Goal: Information Seeking & Learning: Learn about a topic

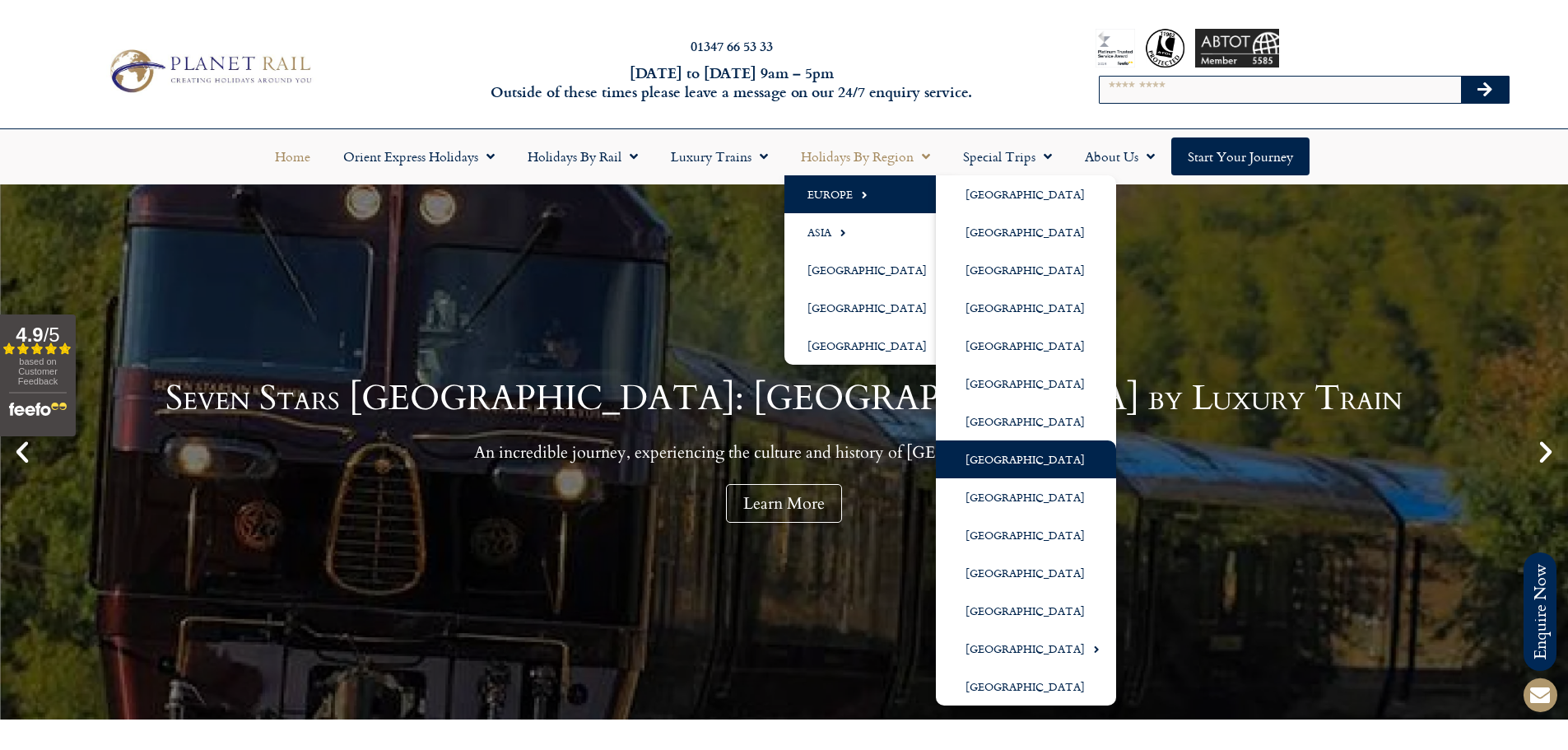
click at [1015, 462] on link "[GEOGRAPHIC_DATA]" at bounding box center [1026, 459] width 180 height 38
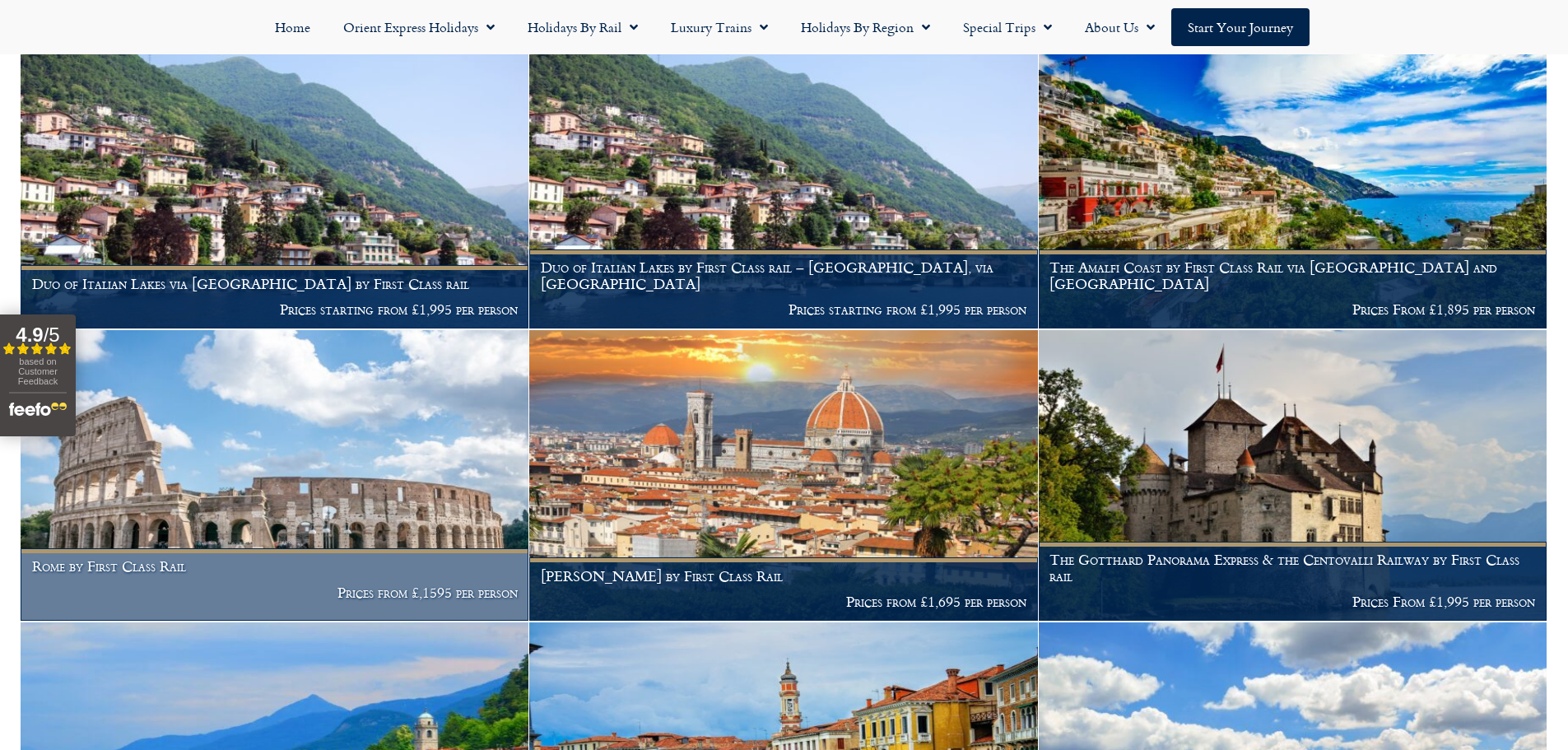
scroll to position [1074, 0]
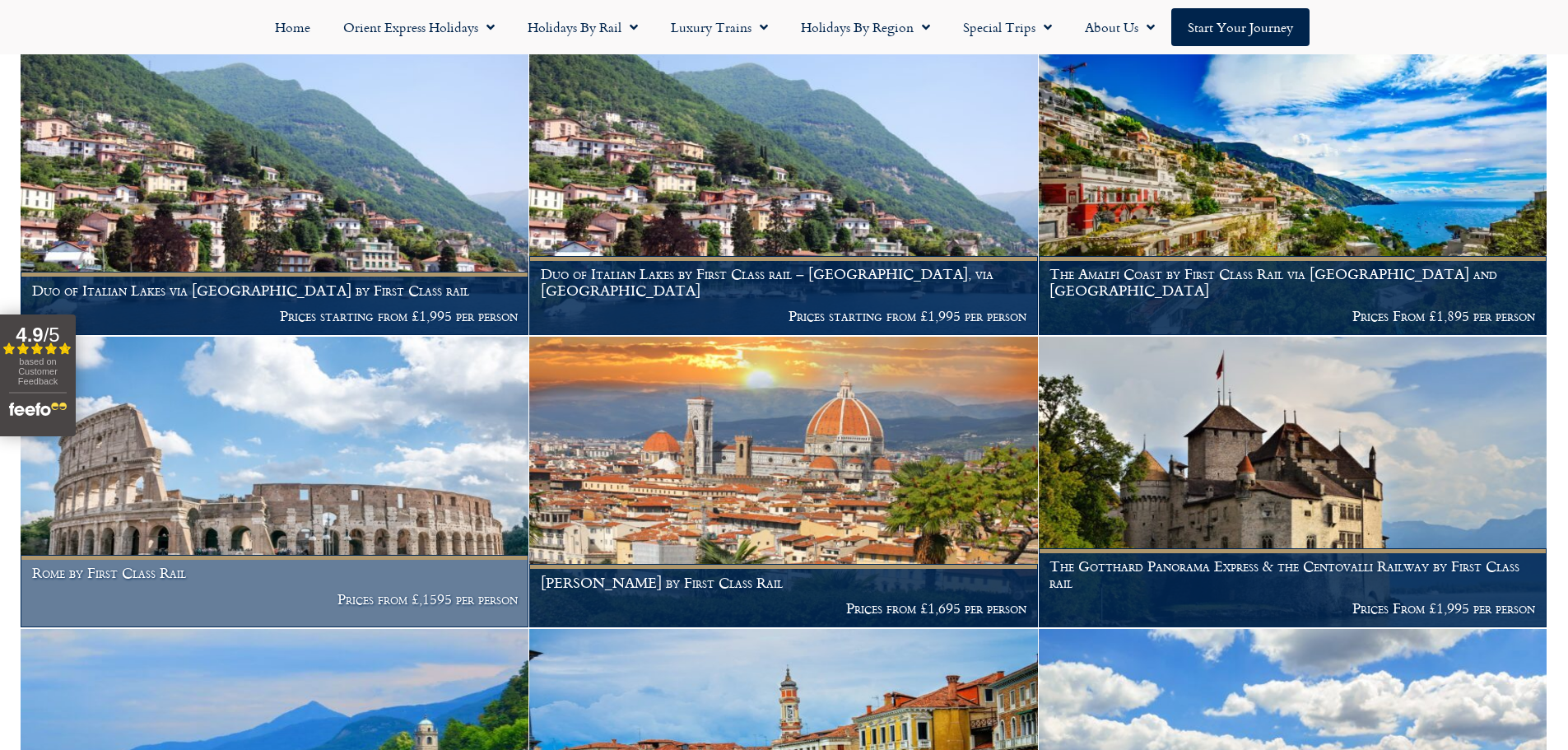
click at [302, 483] on img at bounding box center [274, 482] width 508 height 290
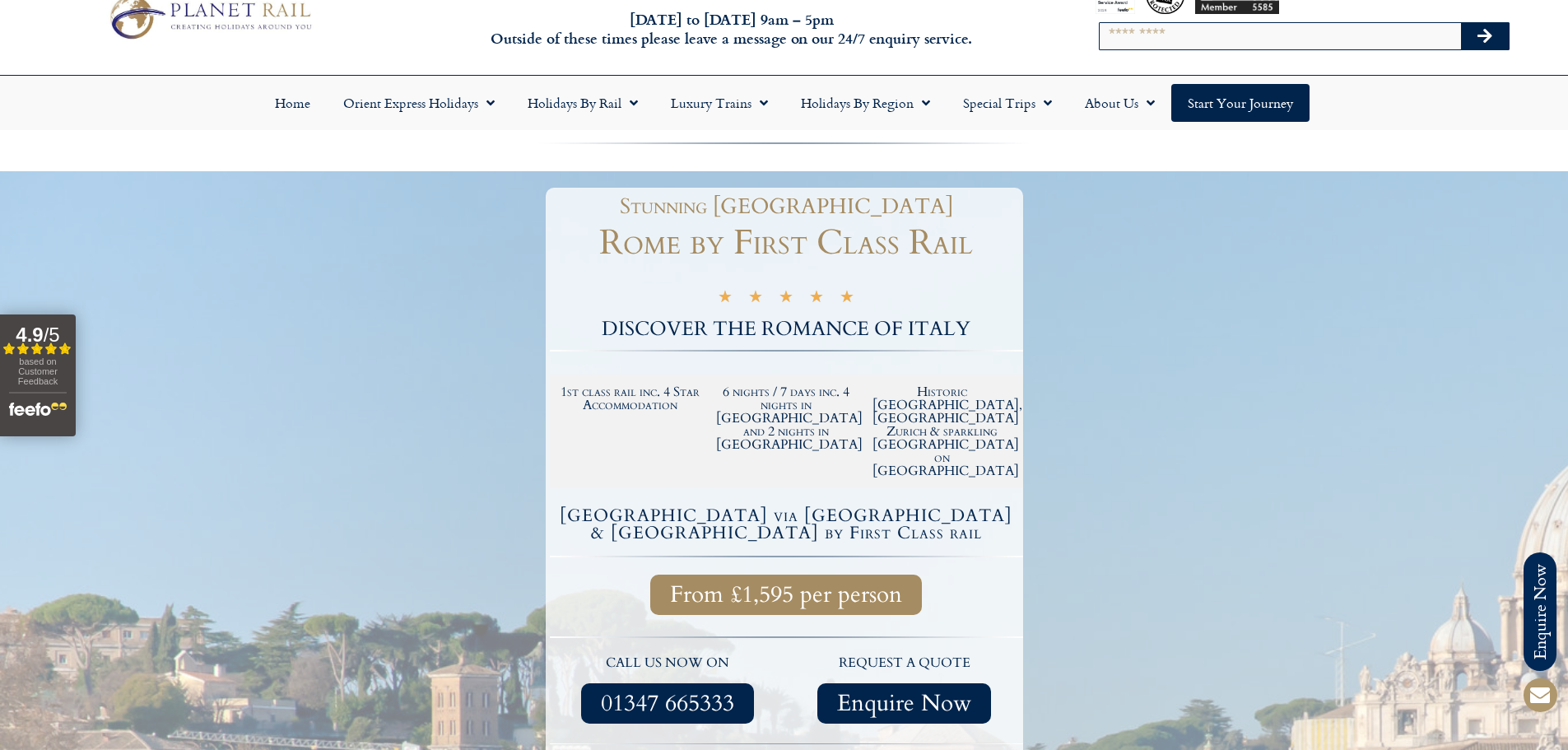
scroll to position [82, 0]
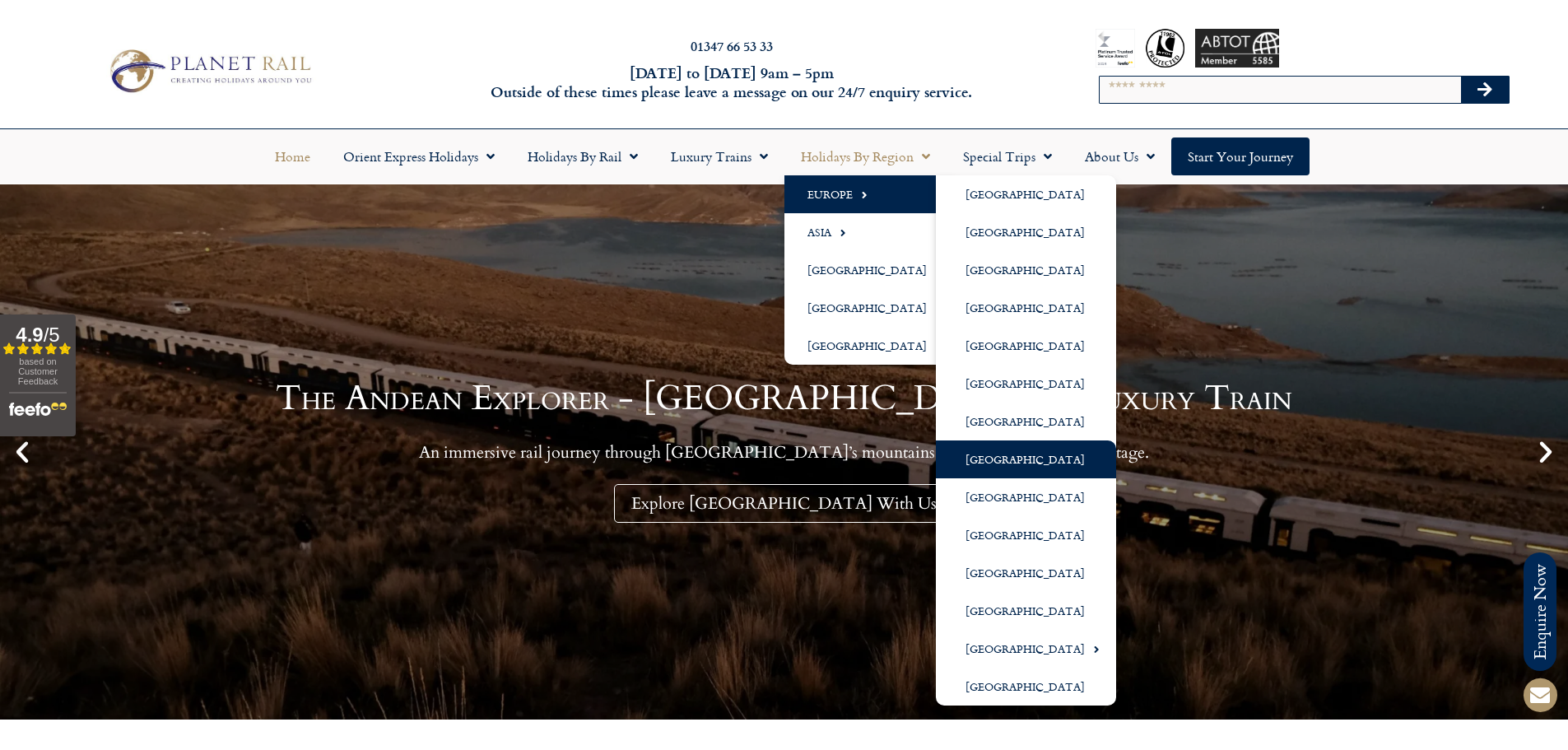
click at [1014, 465] on link "[GEOGRAPHIC_DATA]" at bounding box center [1026, 459] width 180 height 38
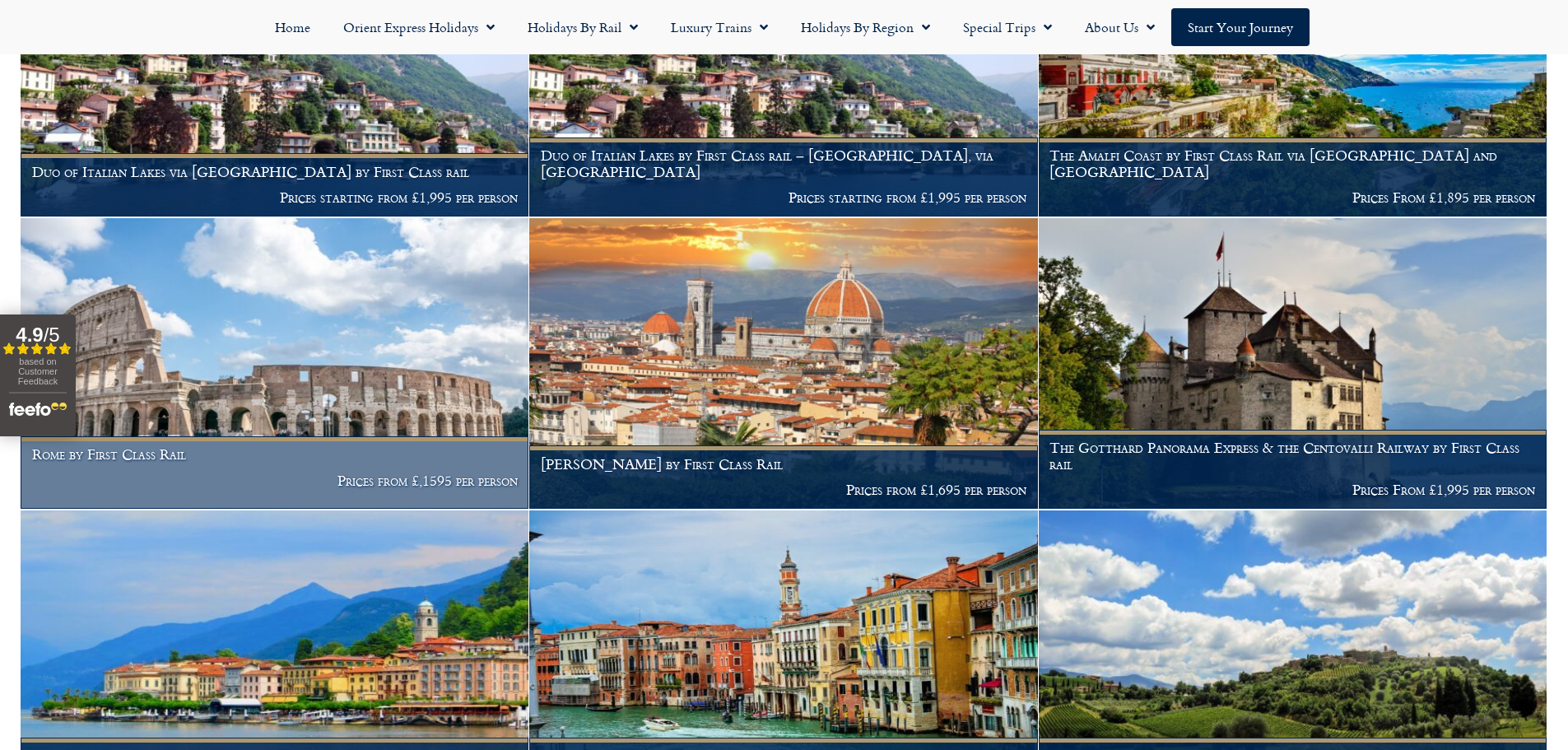
scroll to position [1235, 0]
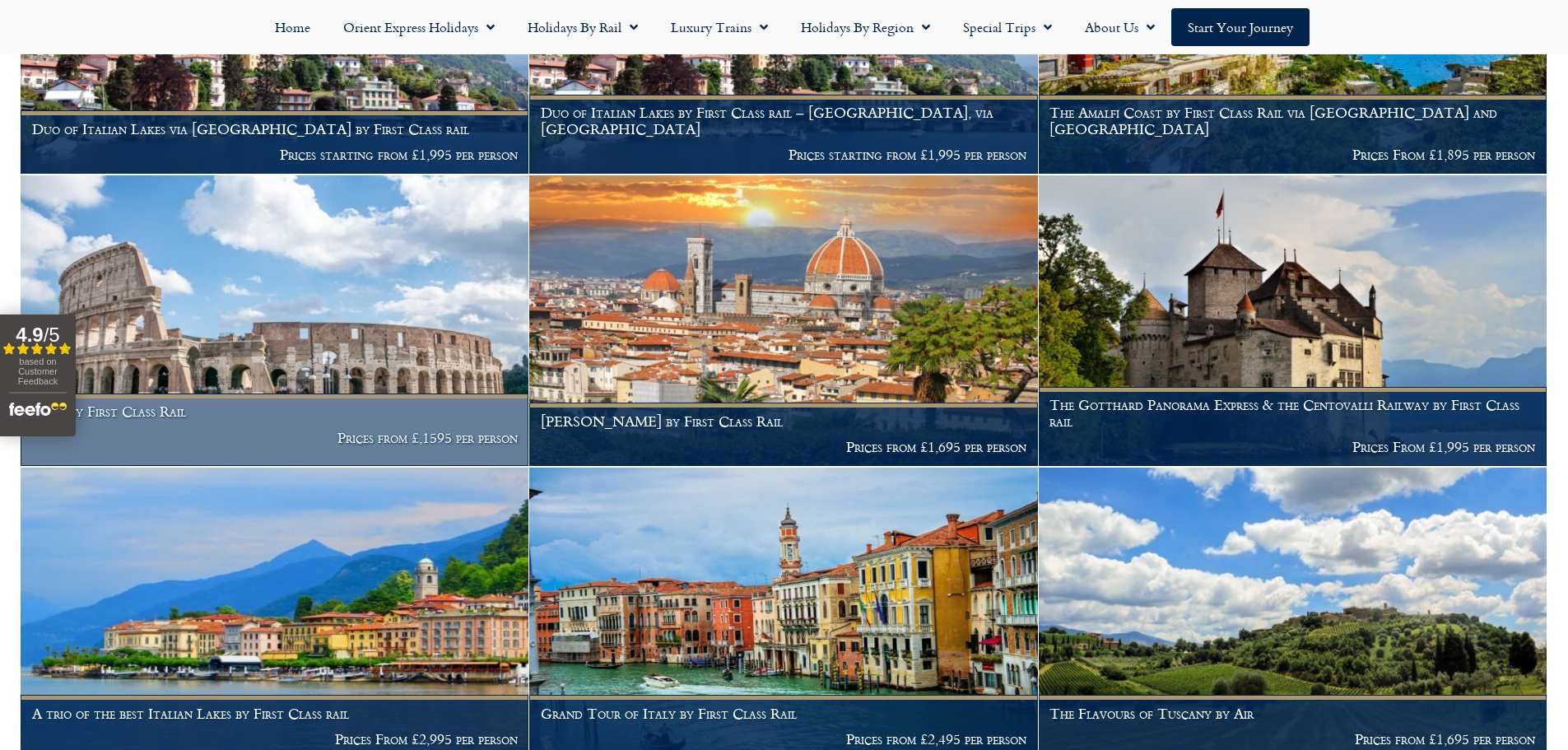
click at [385, 337] on img at bounding box center [274, 320] width 508 height 290
